Goal: Communication & Community: Answer question/provide support

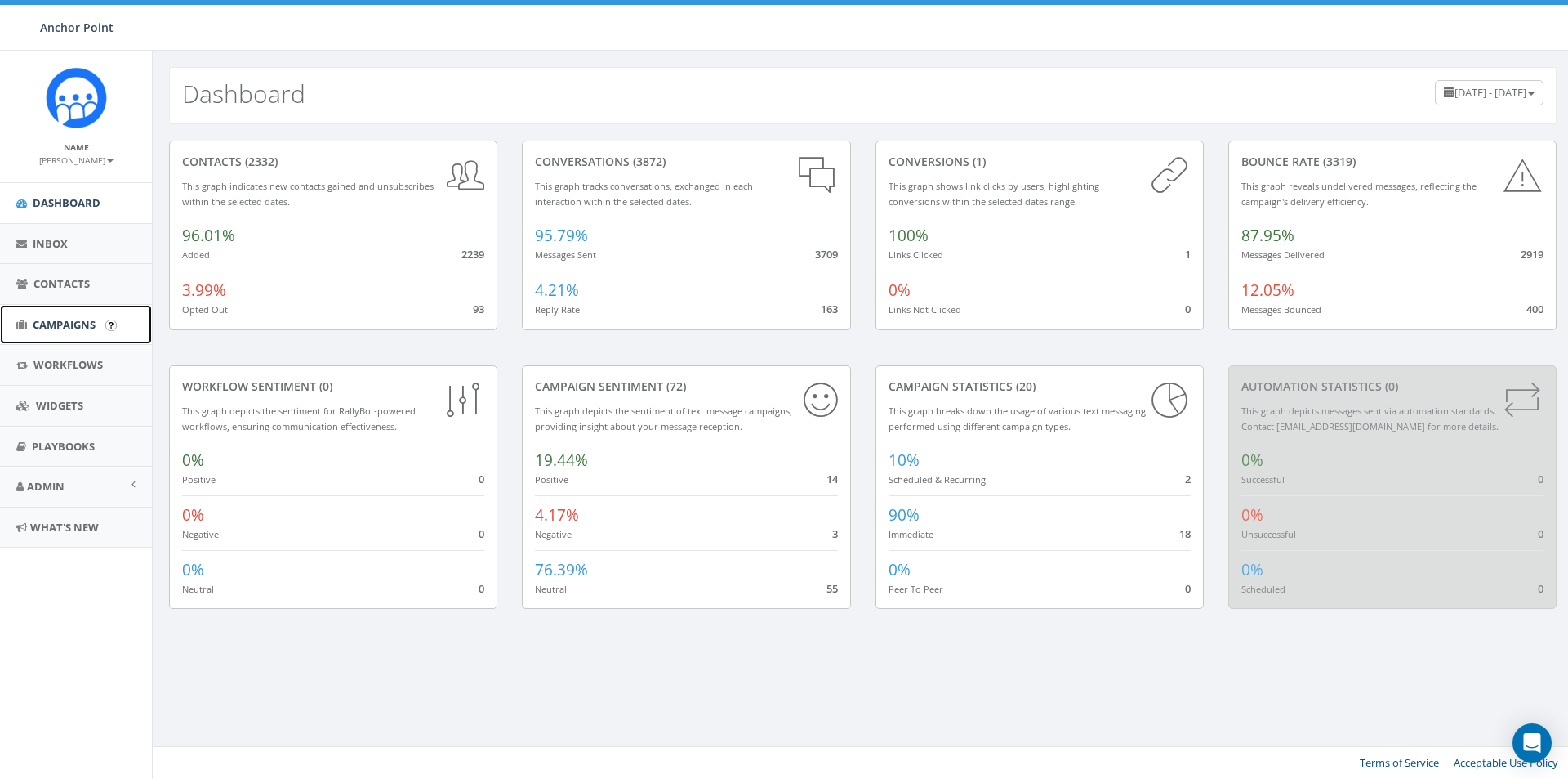
click at [56, 320] on span "Campaigns" at bounding box center [64, 324] width 63 height 14
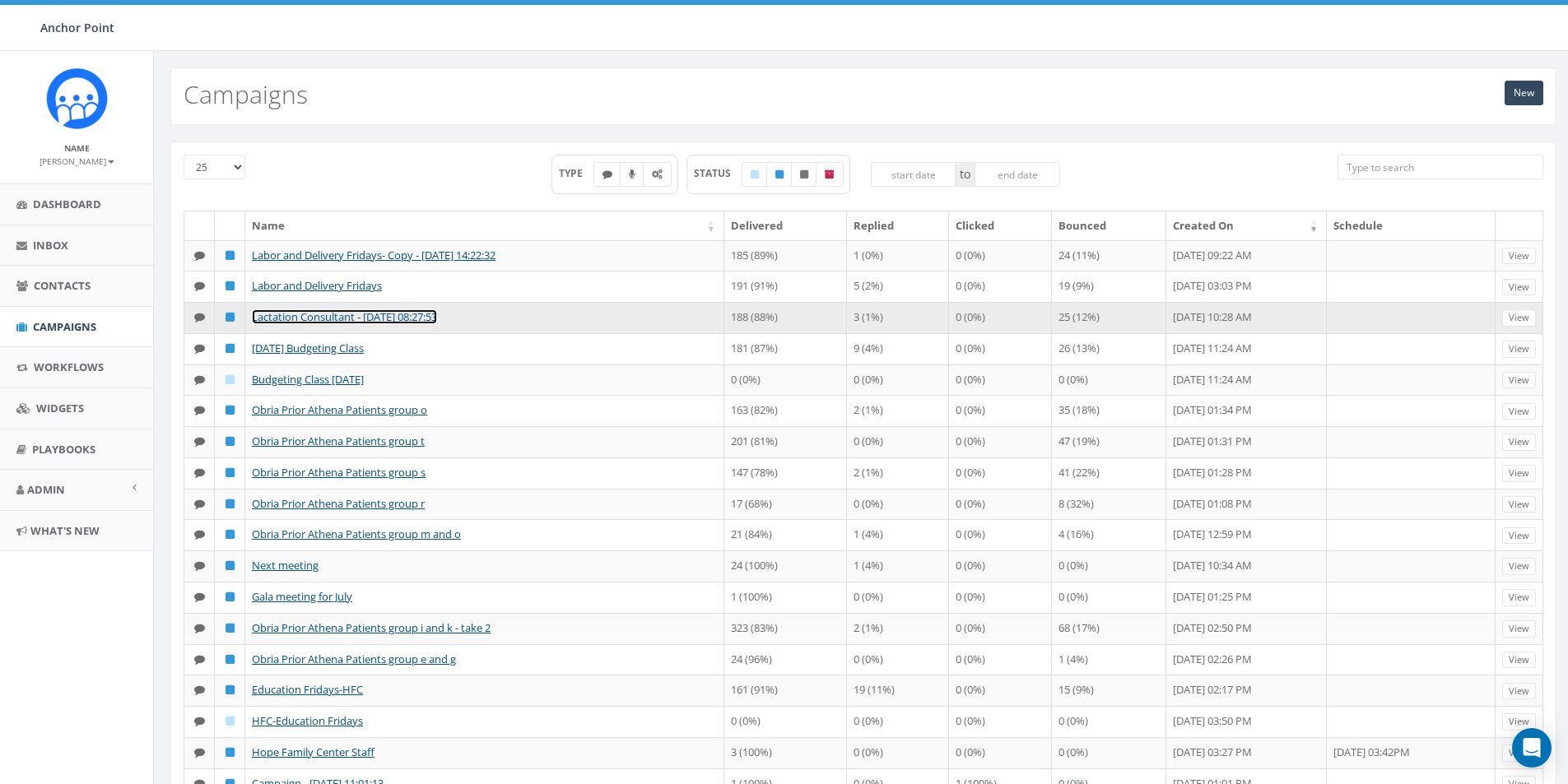
click at [343, 315] on link "Lactation Consultant - [DATE] 08:27:53" at bounding box center [344, 316] width 185 height 15
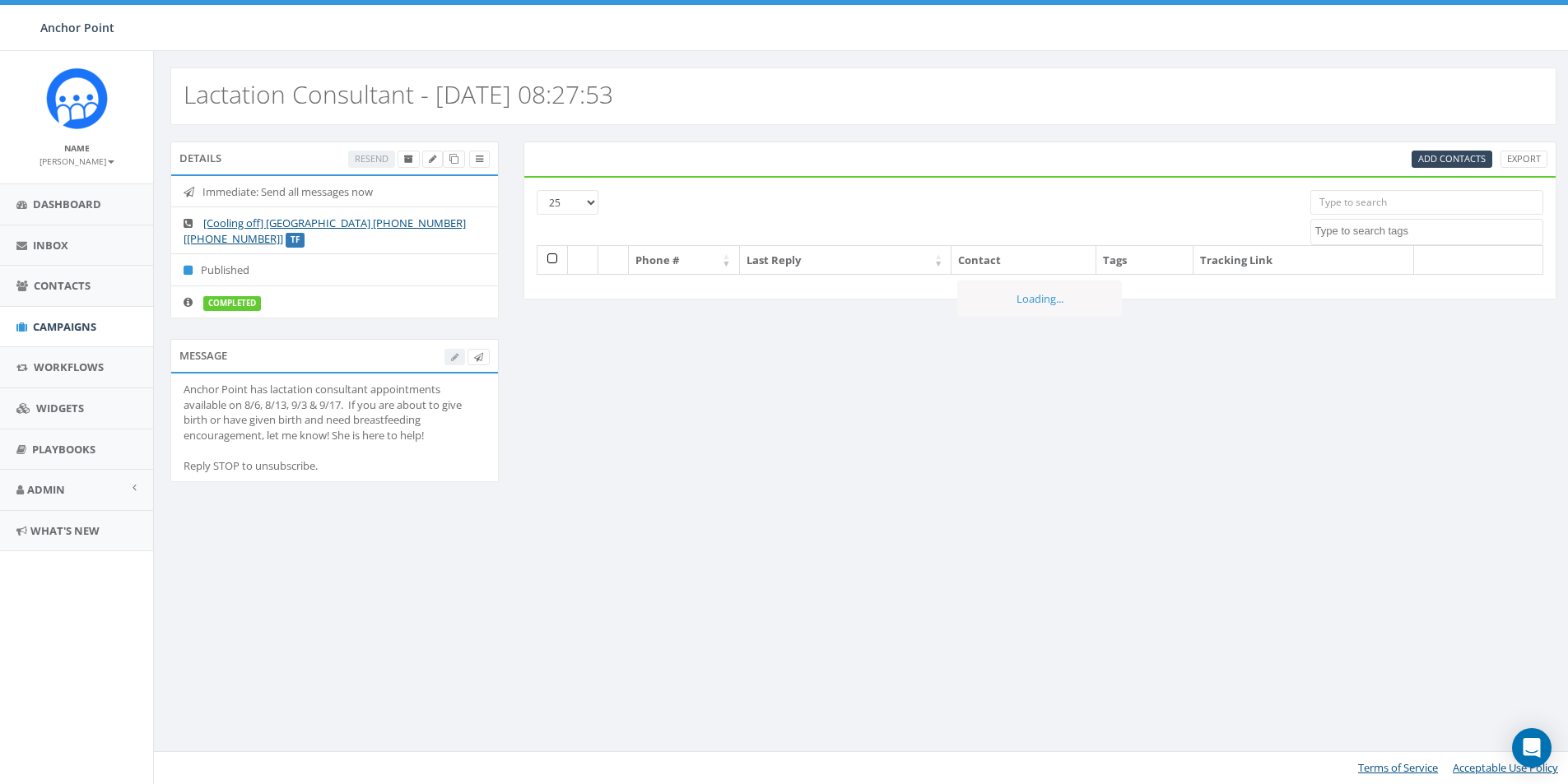
select select
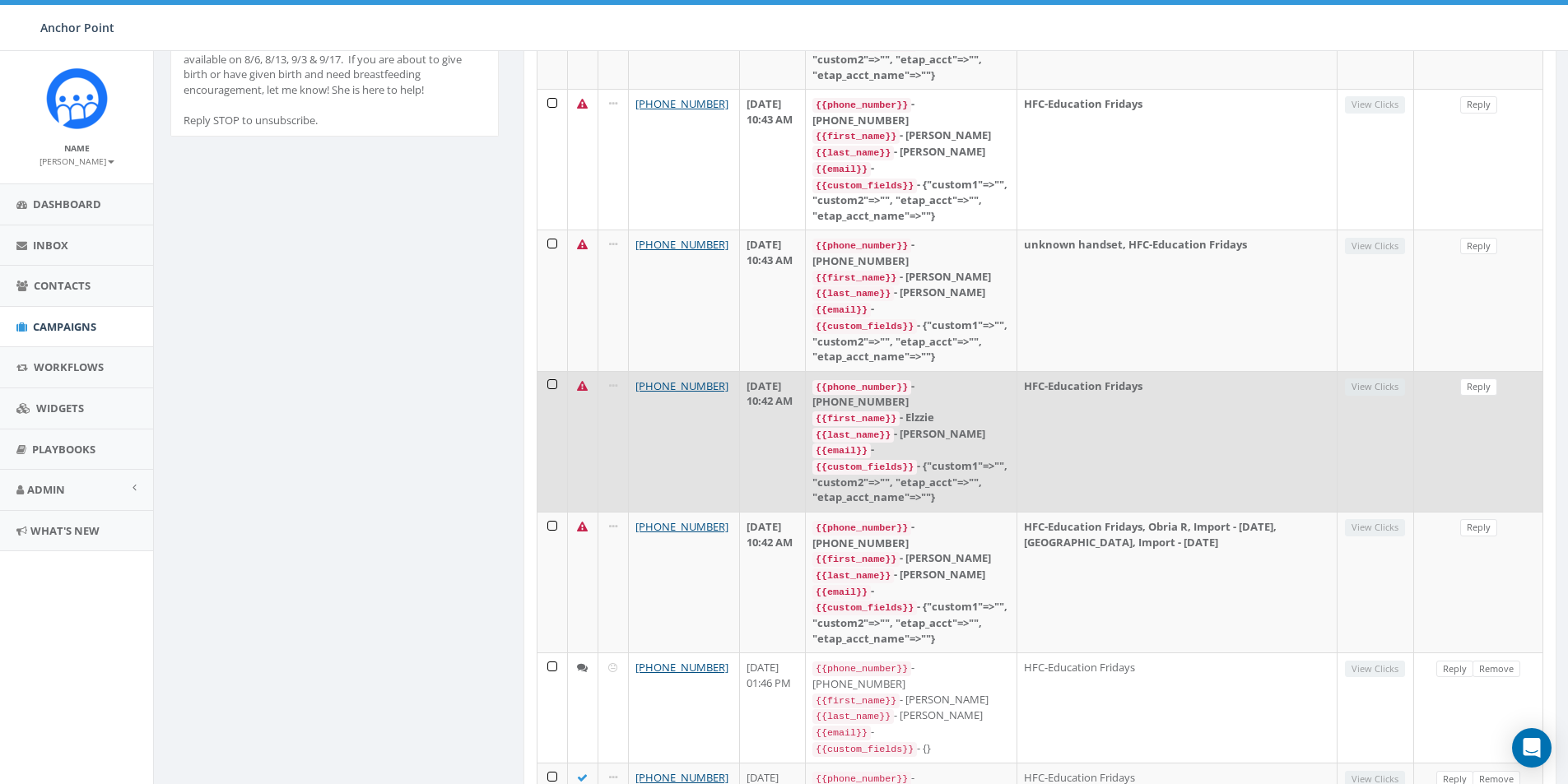
scroll to position [411, 0]
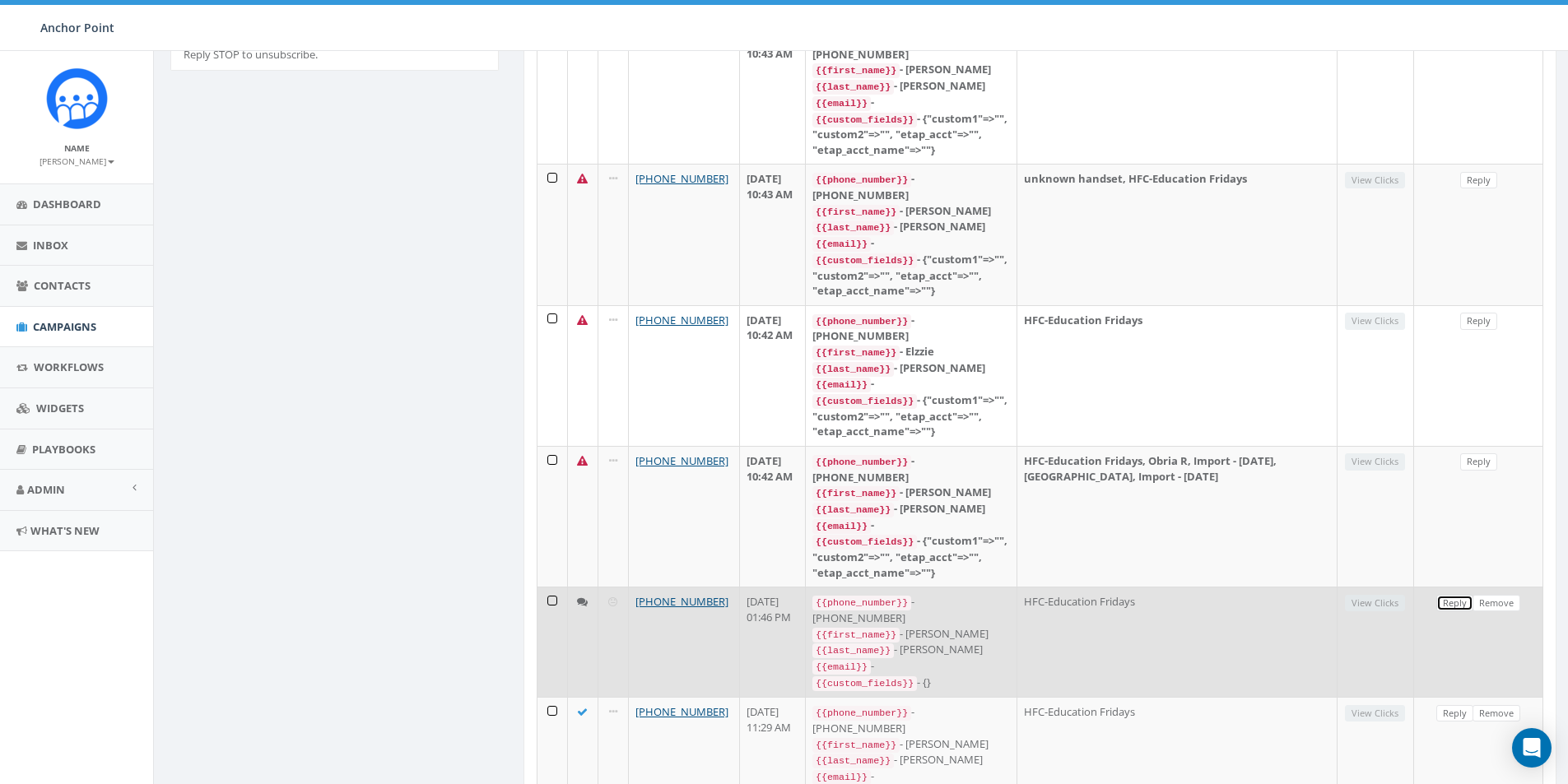
click at [1449, 595] on link "Reply" at bounding box center [1454, 604] width 37 height 17
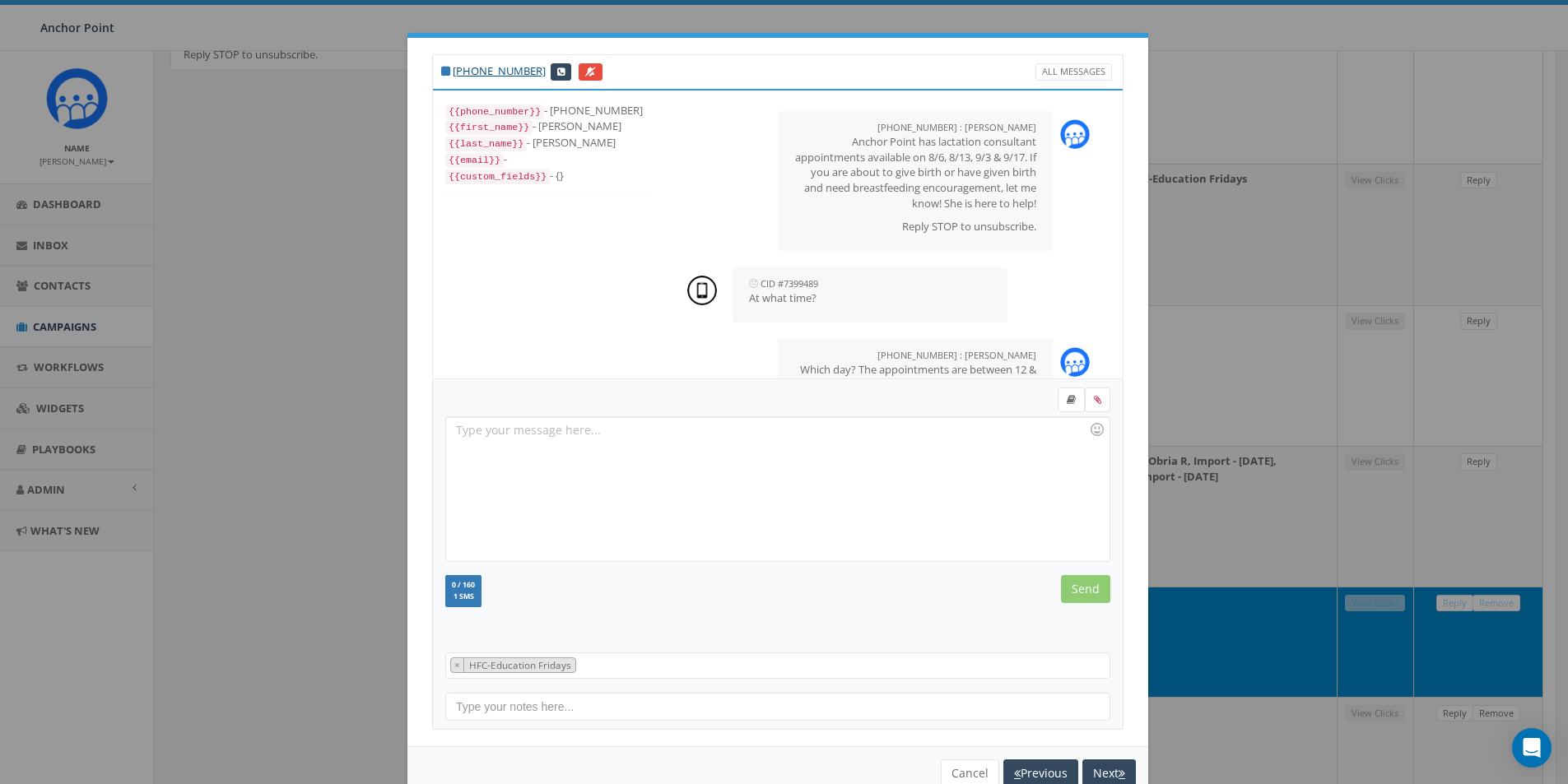
scroll to position [472, 0]
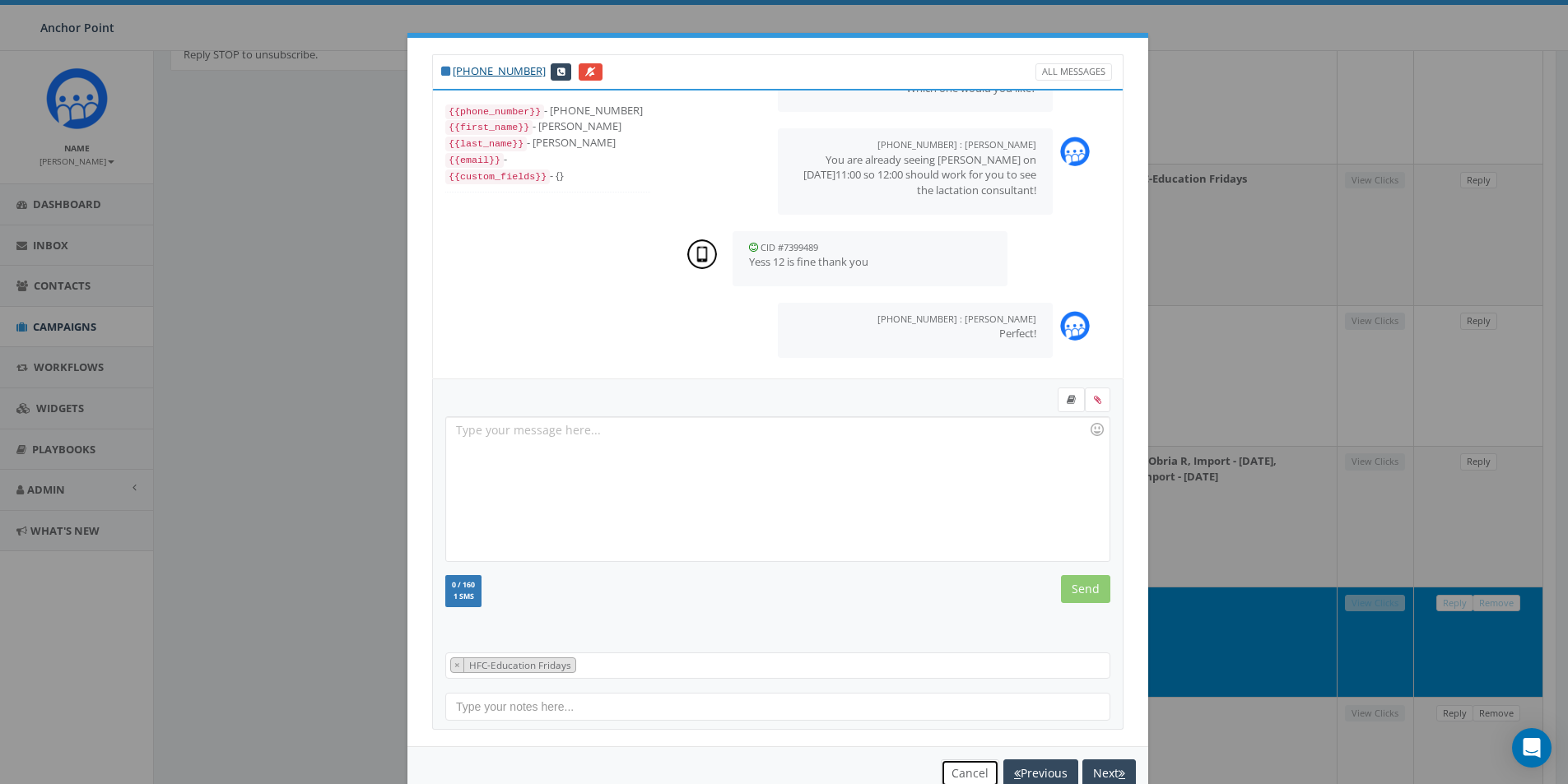
click at [963, 773] on button "Cancel" at bounding box center [970, 772] width 58 height 28
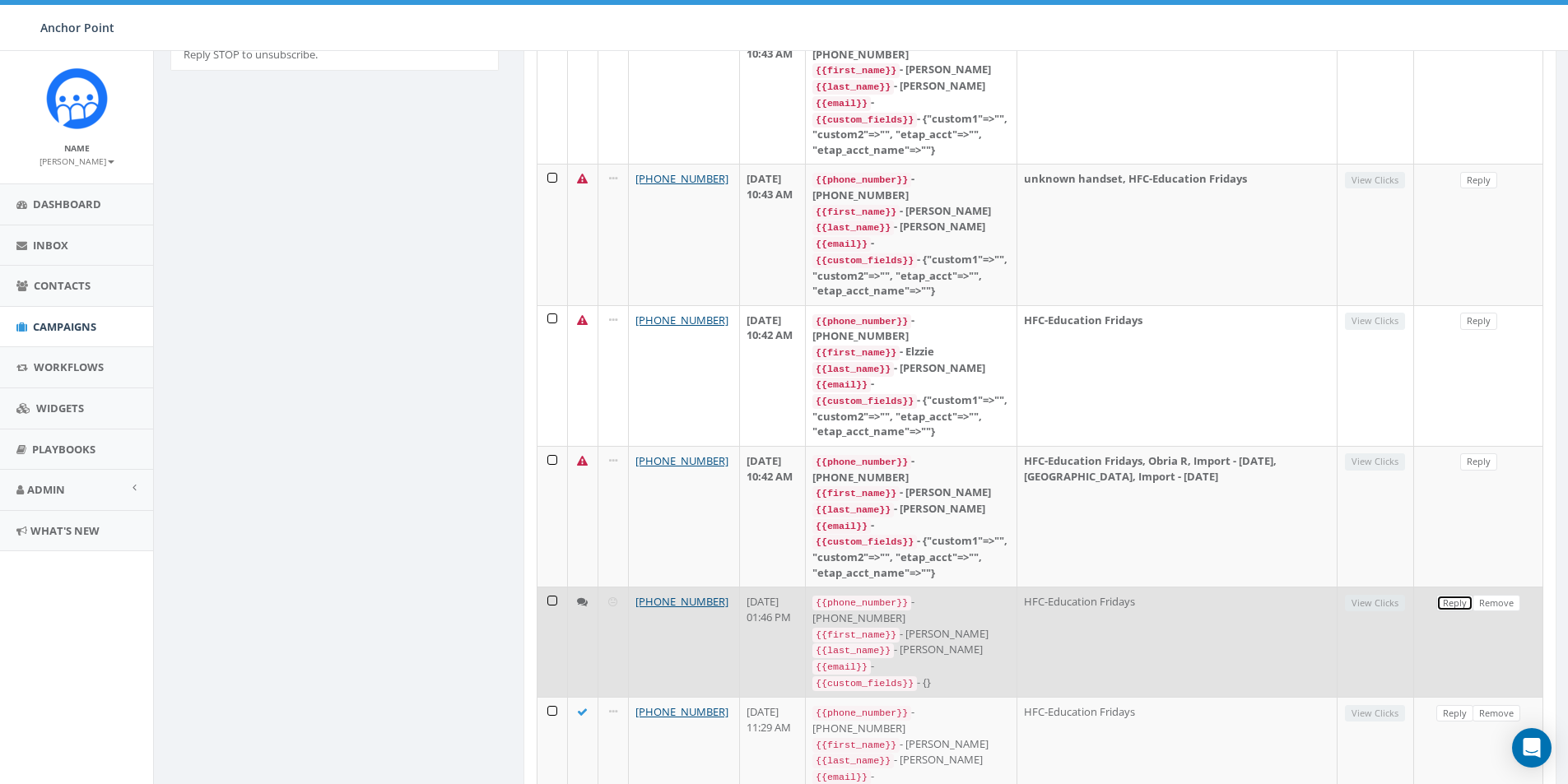
click at [1454, 595] on link "Reply" at bounding box center [1454, 604] width 37 height 17
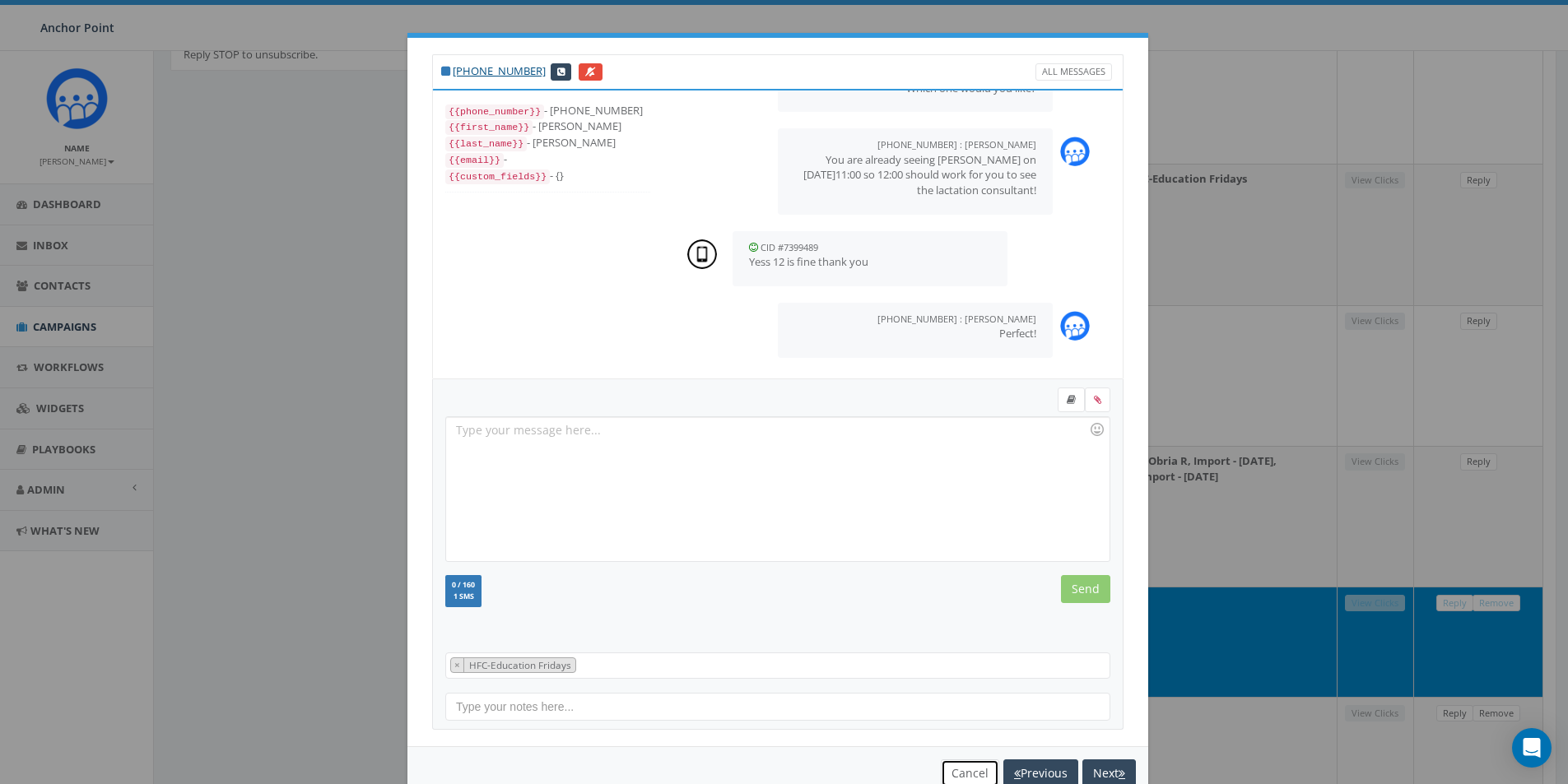
click at [952, 765] on button "Cancel" at bounding box center [970, 772] width 58 height 28
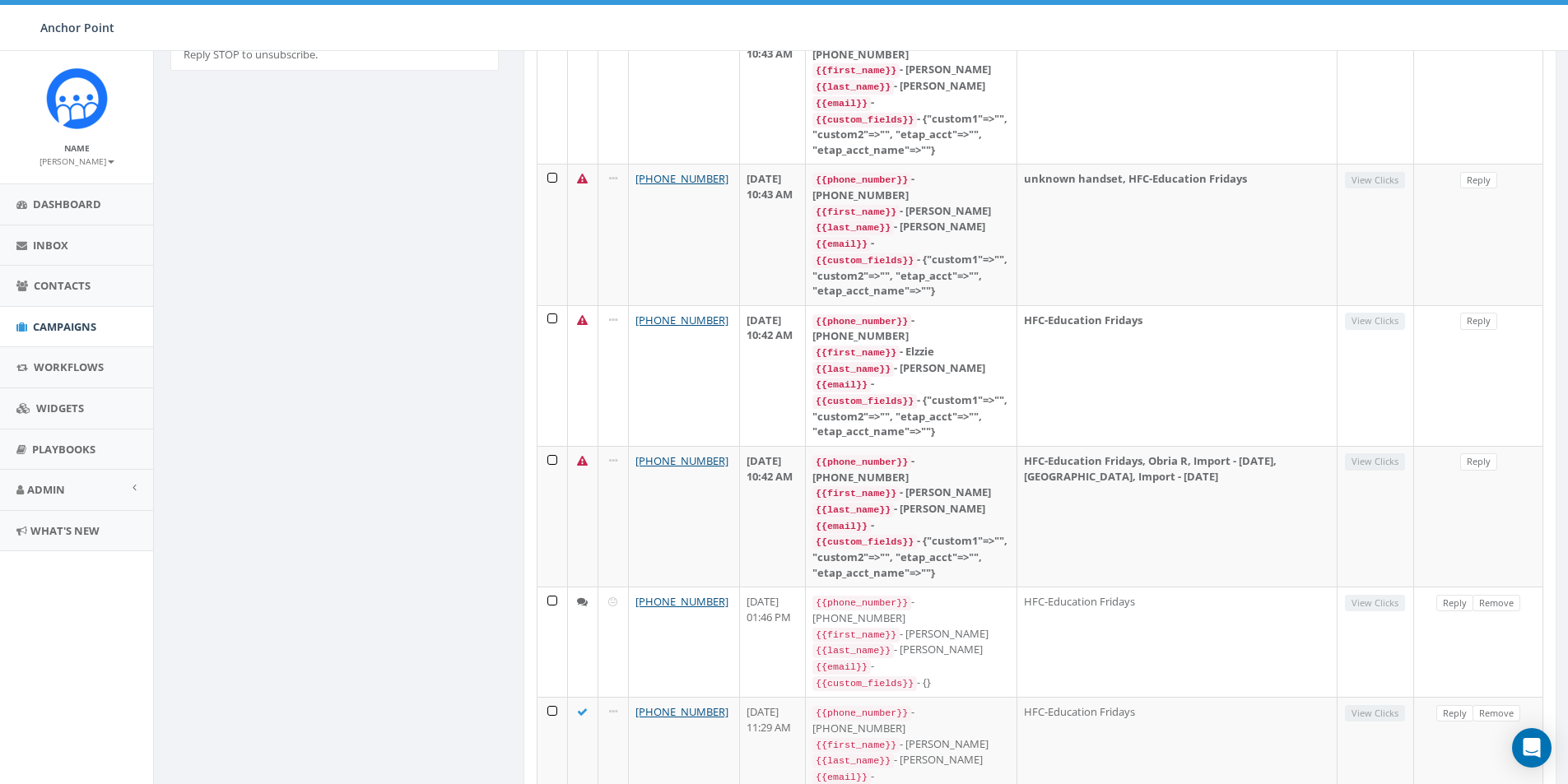
scroll to position [0, 0]
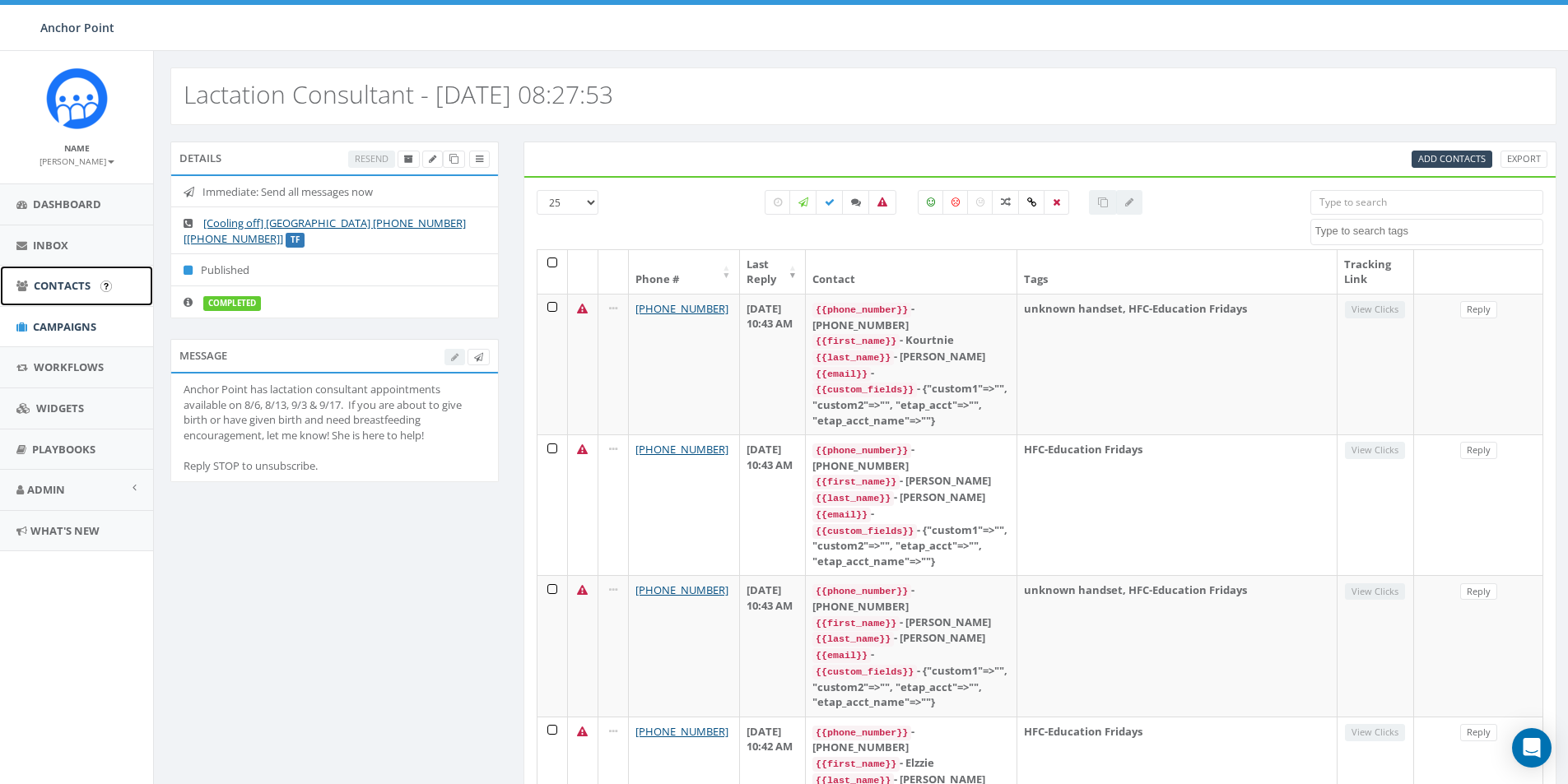
click at [44, 284] on span "Contacts" at bounding box center [62, 284] width 56 height 15
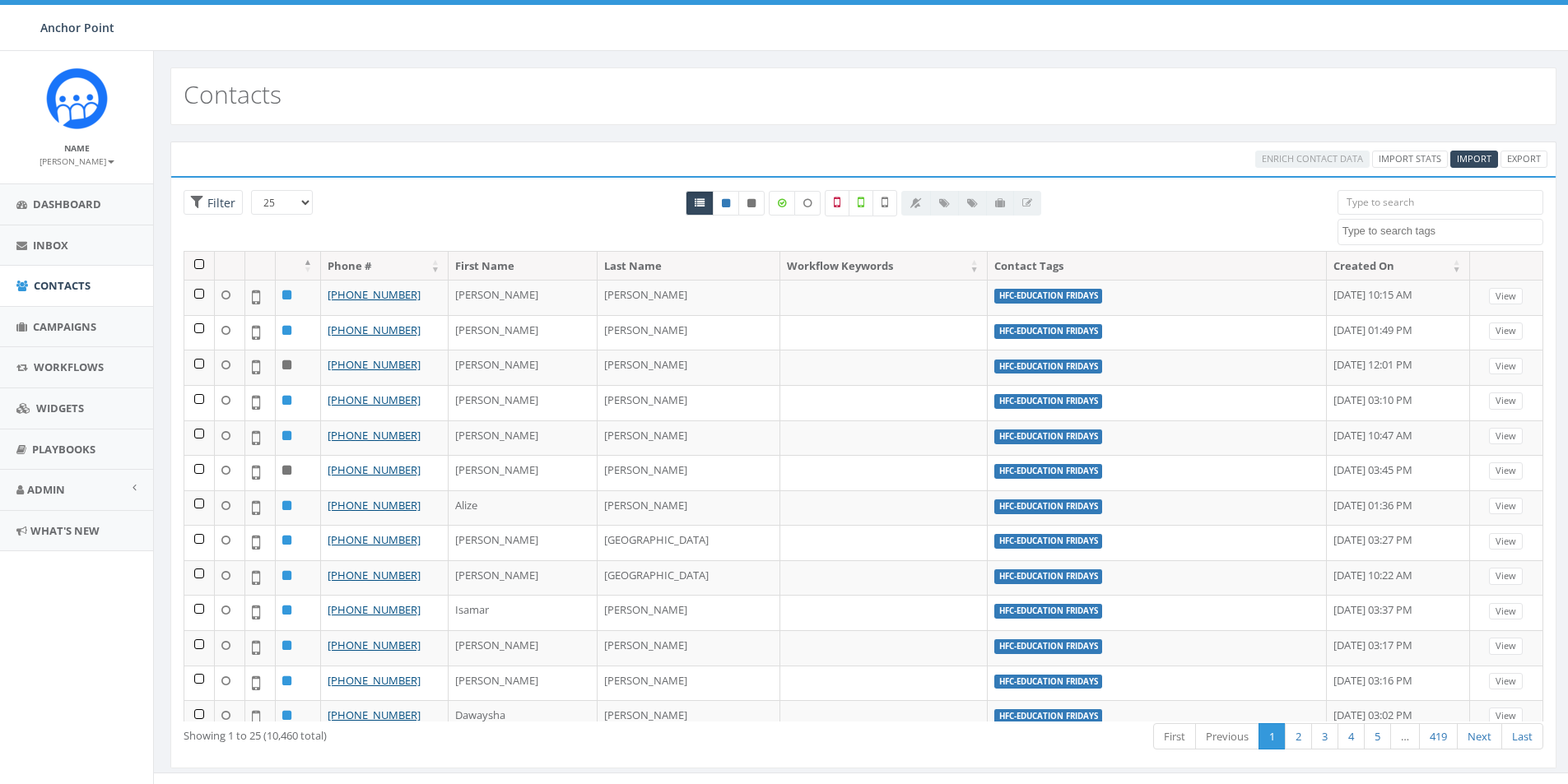
select select
click at [1367, 201] on input "search" at bounding box center [1440, 202] width 206 height 24
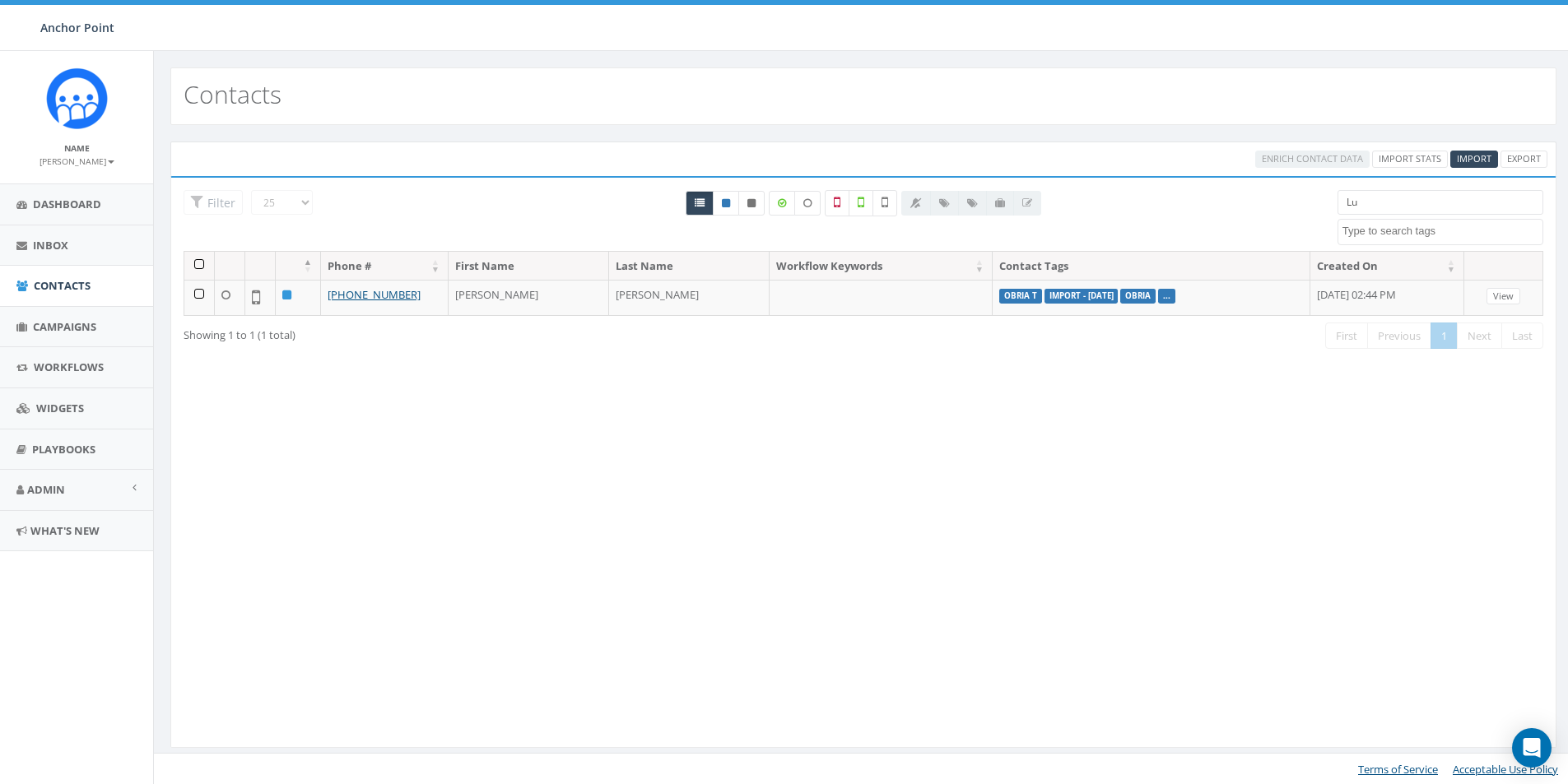
type input "L"
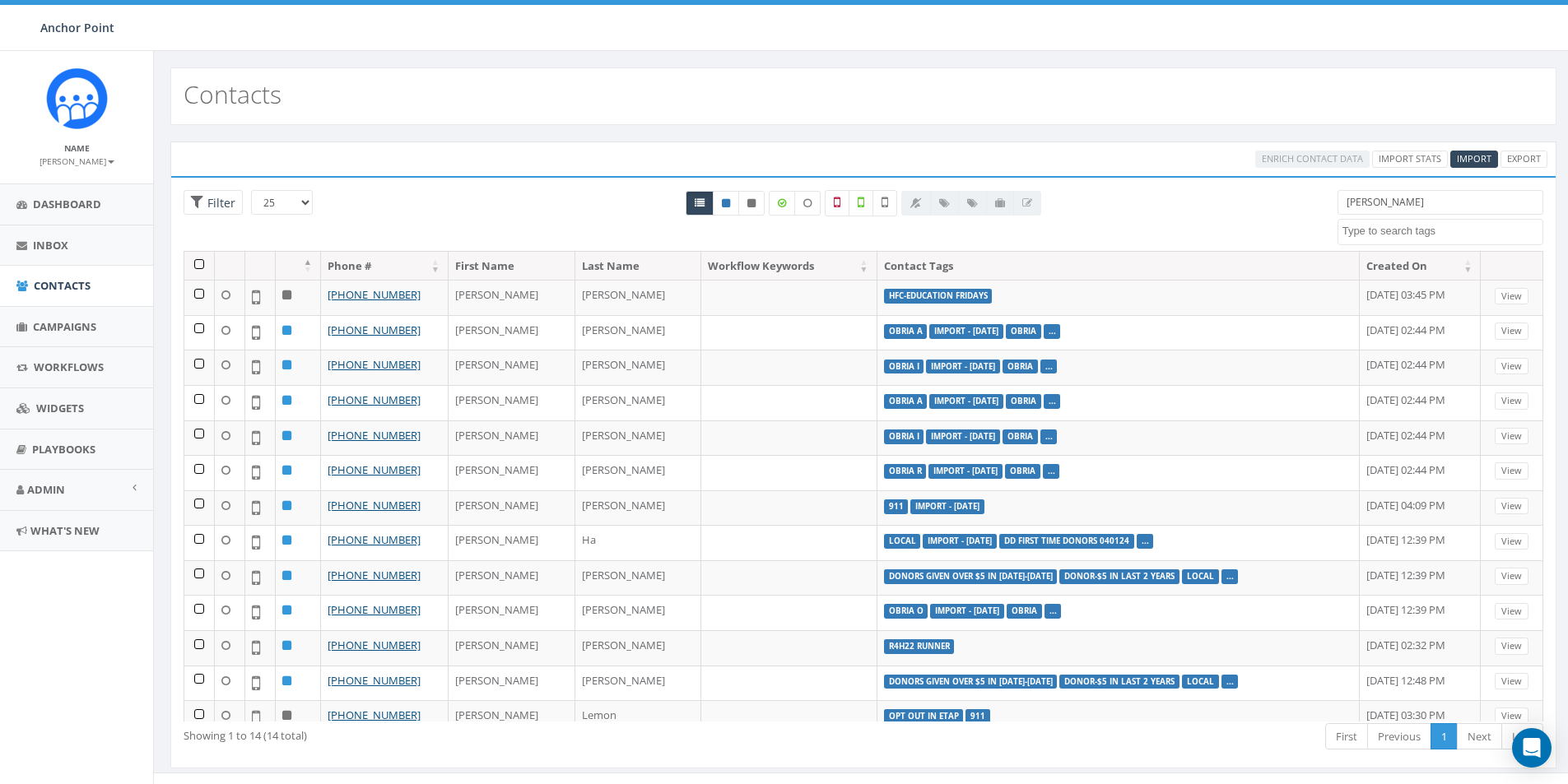
type input "Angela"
